Goal: Use online tool/utility: Utilize a website feature to perform a specific function

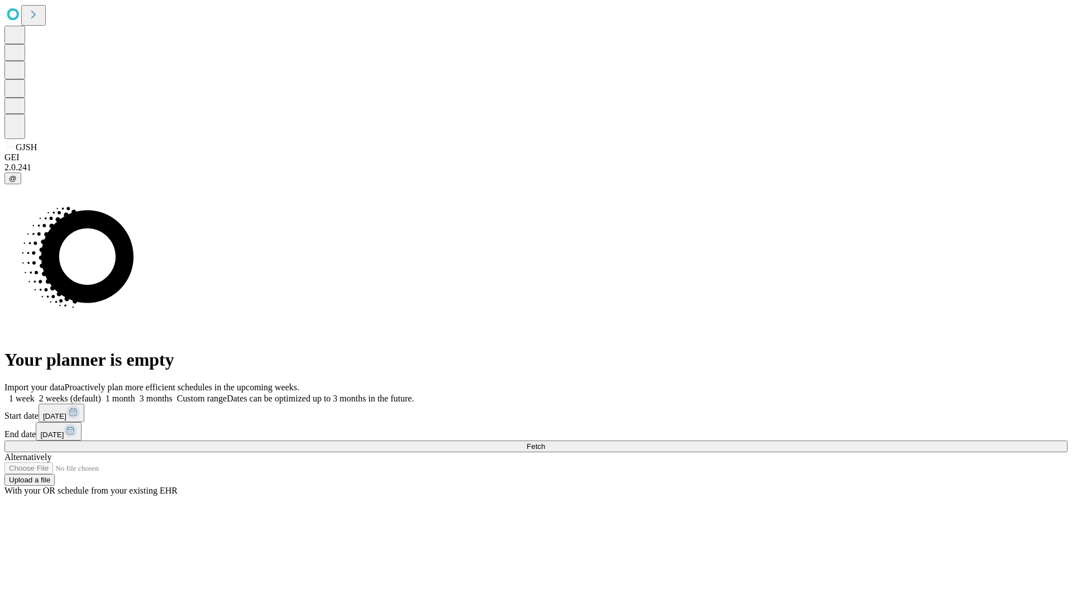
click at [545, 442] on span "Fetch" at bounding box center [535, 446] width 18 height 8
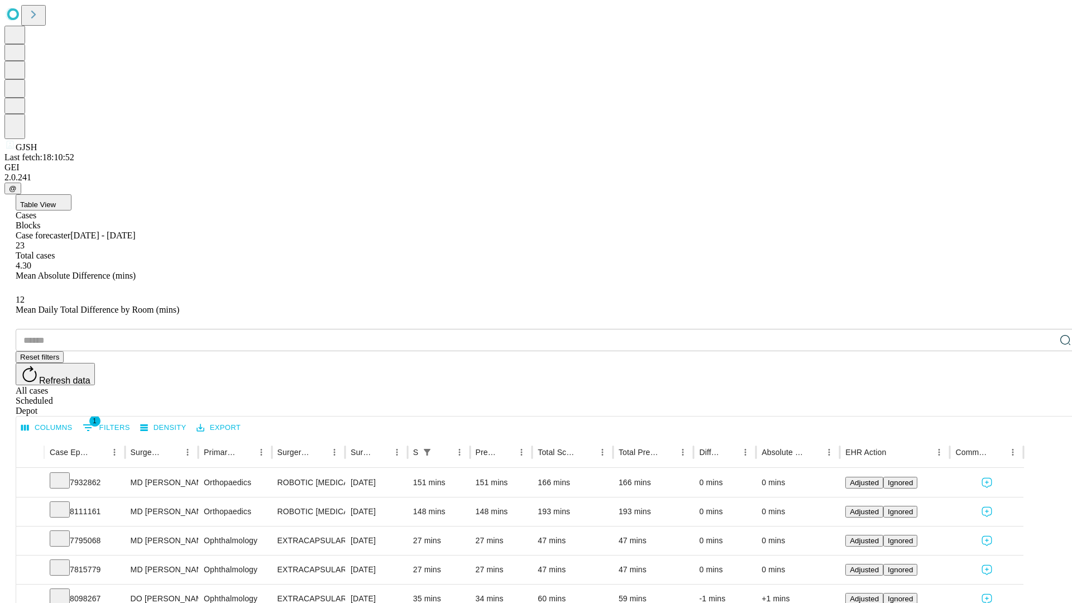
click at [56, 200] on span "Table View" at bounding box center [38, 204] width 36 height 8
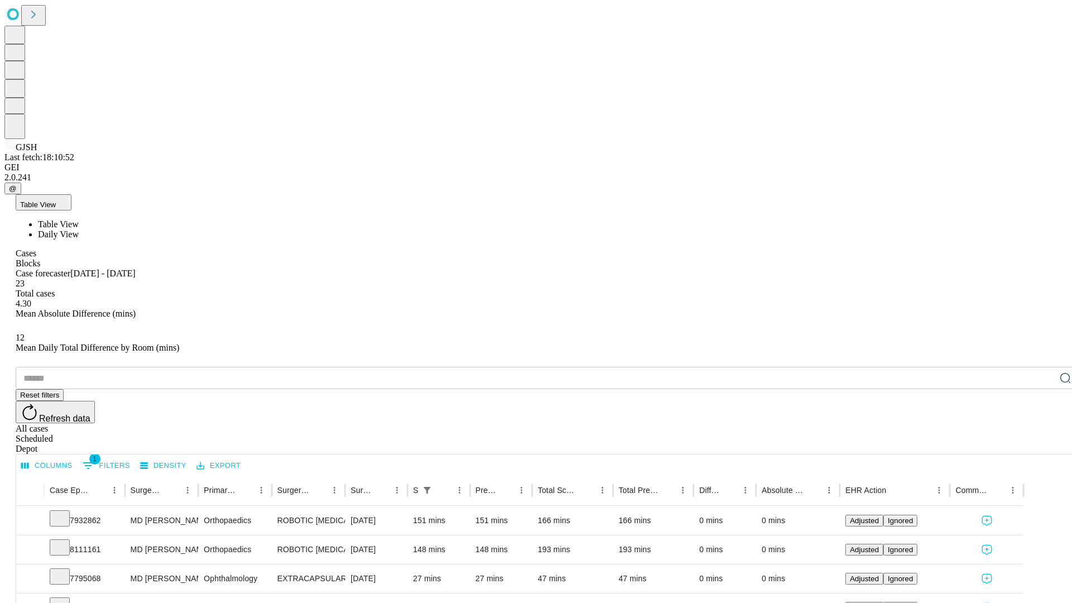
click at [79, 229] on span "Daily View" at bounding box center [58, 233] width 41 height 9
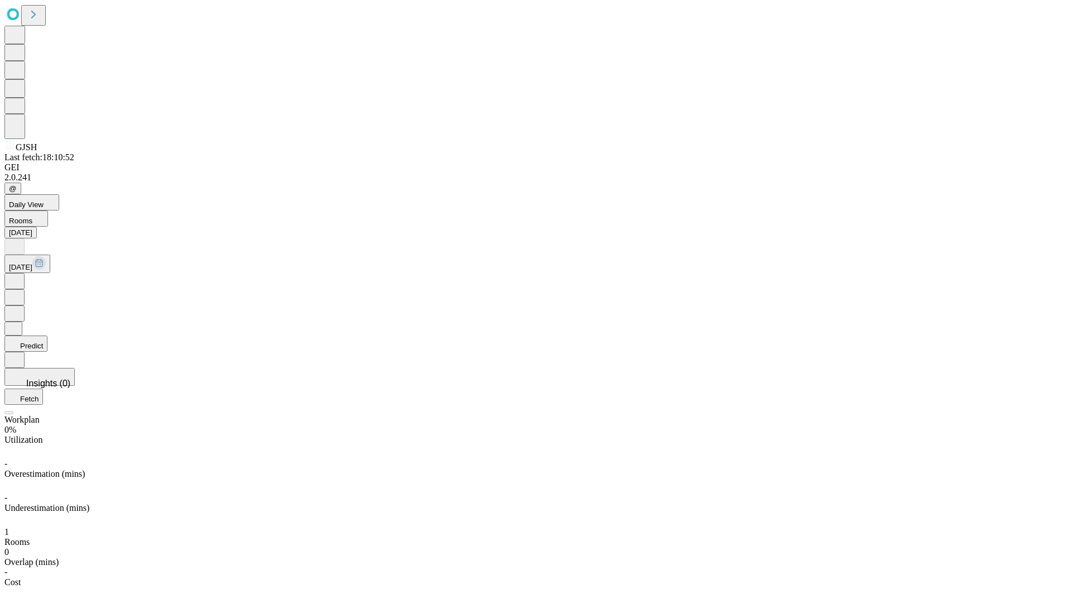
click at [47, 335] on button "Predict" at bounding box center [25, 343] width 43 height 16
